Goal: Transaction & Acquisition: Purchase product/service

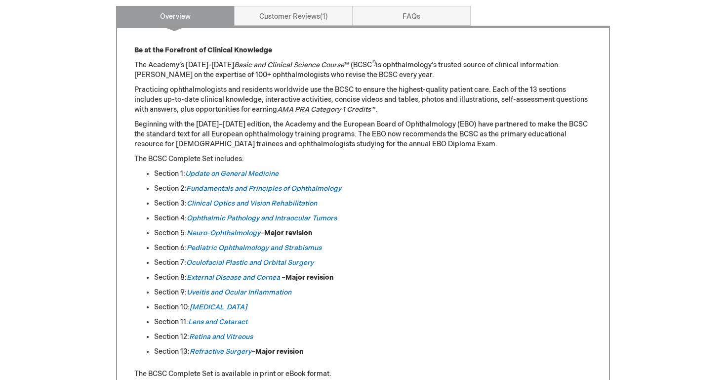
scroll to position [418, 0]
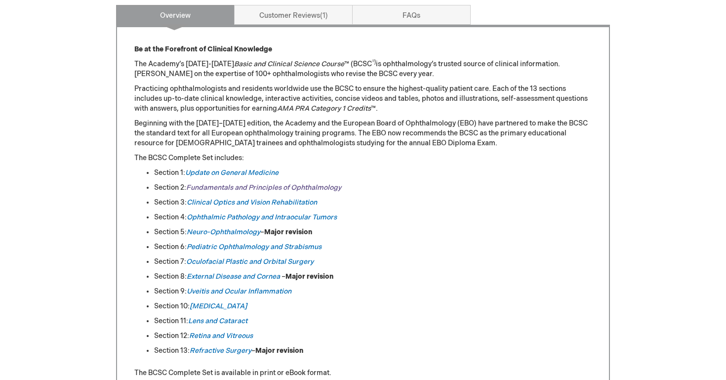
click at [254, 188] on link "Fundamentals and Principles of Ophthalmology" at bounding box center [263, 187] width 155 height 8
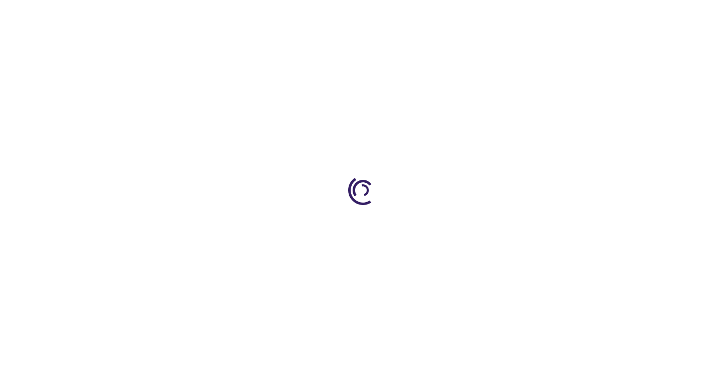
type input "0"
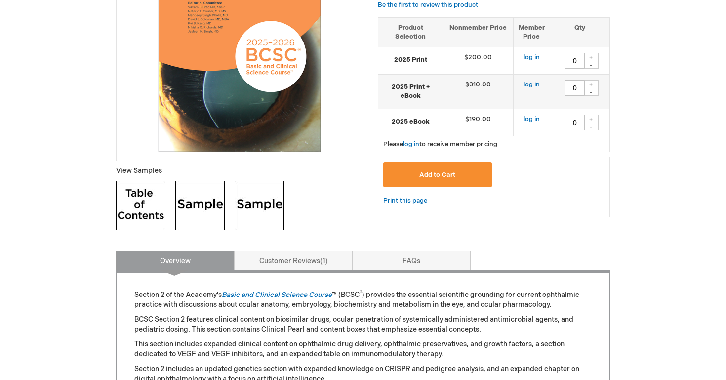
scroll to position [238, 0]
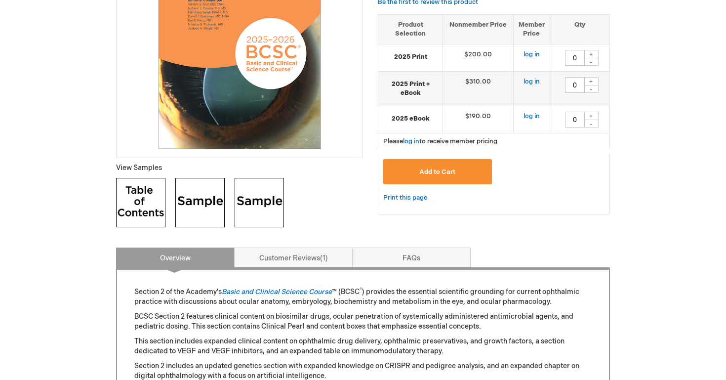
click at [196, 209] on img at bounding box center [199, 202] width 49 height 49
